Goal: Find specific page/section: Find specific page/section

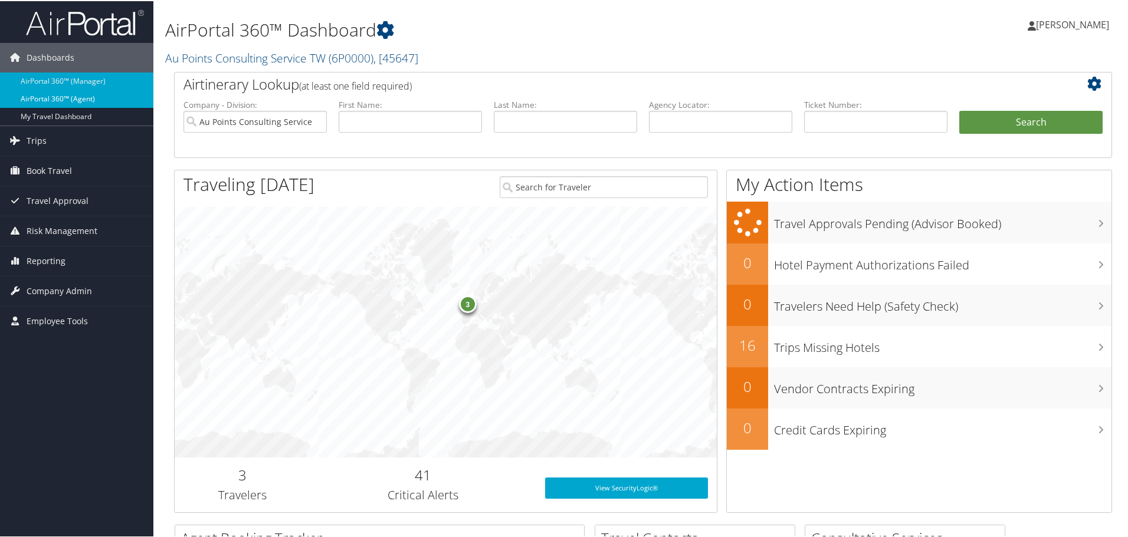
click at [90, 100] on link "AirPortal 360™ (Agent)" at bounding box center [76, 98] width 153 height 18
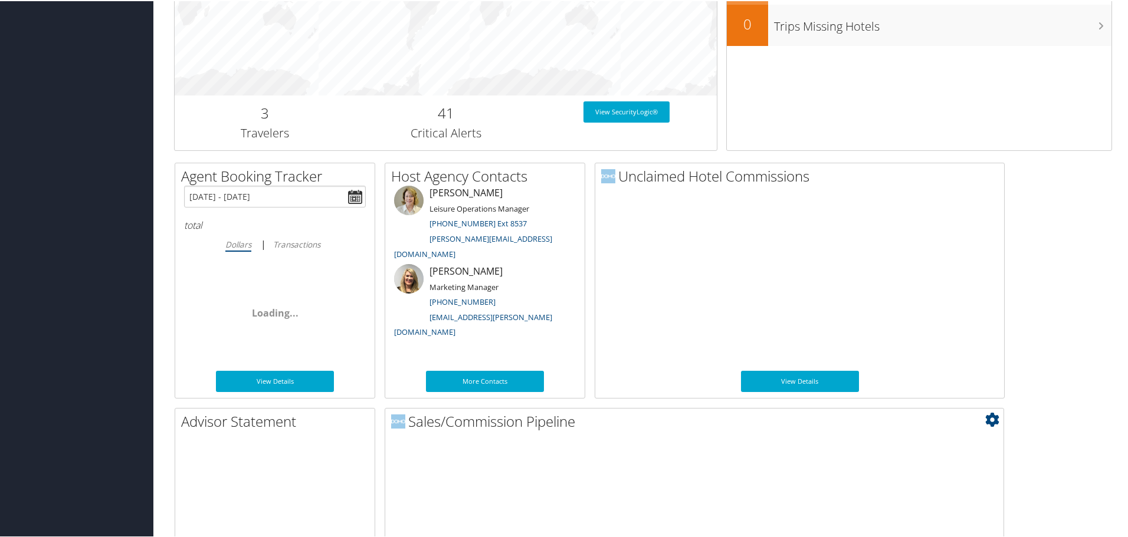
scroll to position [575, 0]
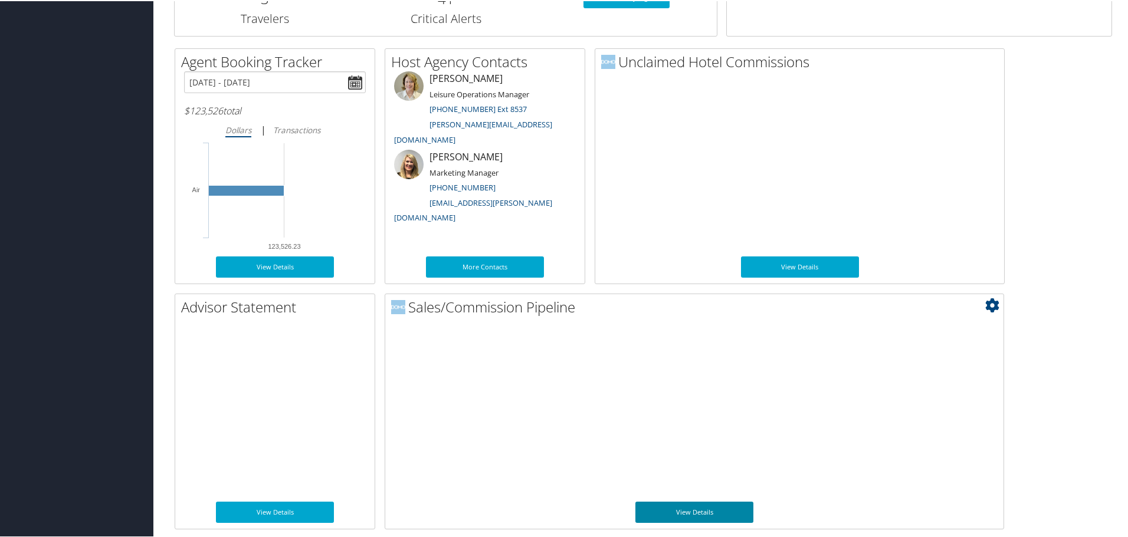
click at [673, 510] on link "View Details" at bounding box center [694, 511] width 118 height 21
